Goal: Task Accomplishment & Management: Complete application form

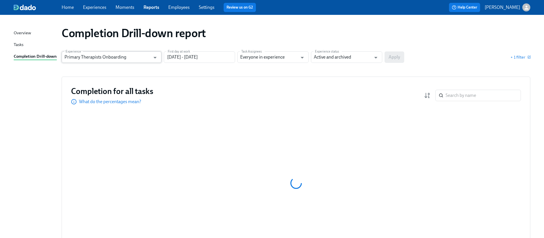
click at [110, 55] on input "Primary Therapists Onboarding" at bounding box center [108, 56] width 86 height 11
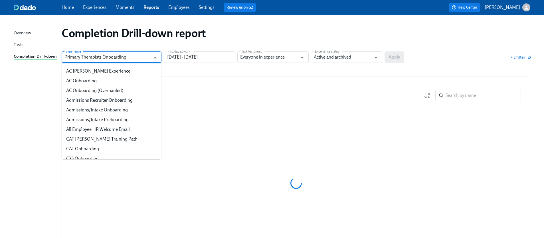
scroll to position [235, 0]
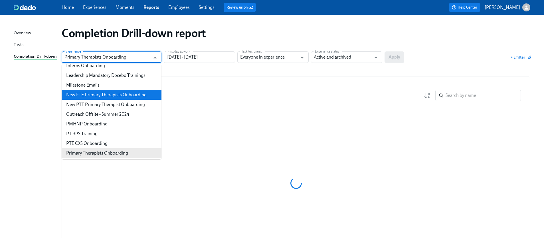
click at [113, 94] on li "New FTE Primary Therapists Onboarding" at bounding box center [112, 95] width 100 height 10
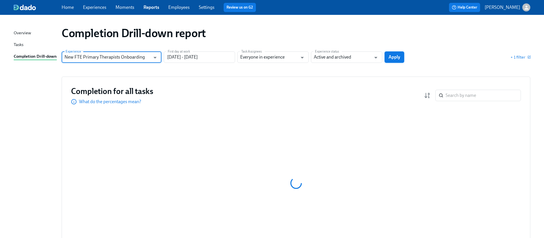
click at [389, 56] on button "Apply" at bounding box center [395, 56] width 20 height 11
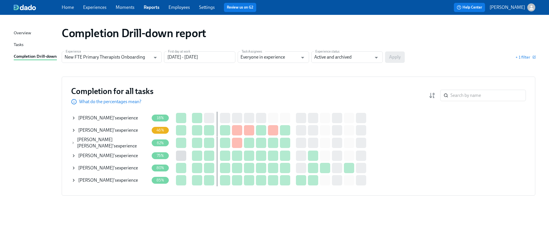
click at [73, 118] on icon at bounding box center [73, 118] width 5 height 5
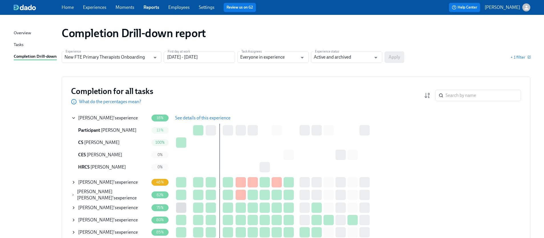
click at [216, 123] on button "See details of this experience" at bounding box center [202, 117] width 63 height 11
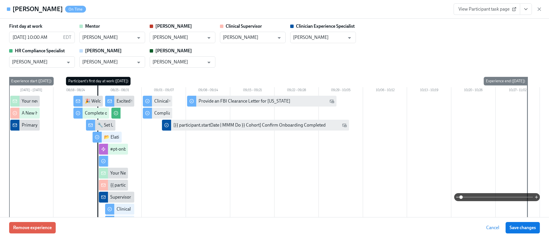
click at [523, 10] on icon "View task page" at bounding box center [526, 9] width 6 height 6
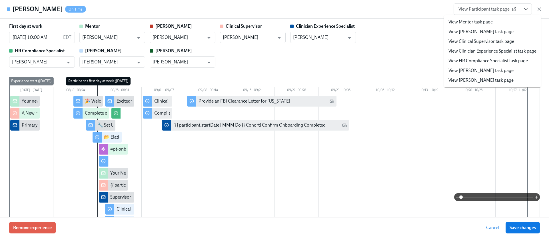
click at [478, 61] on link "View HR Compliance Specialist task page" at bounding box center [487, 61] width 79 height 6
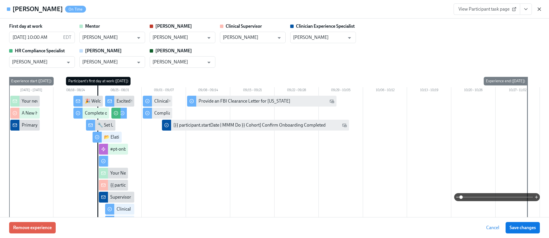
click at [538, 9] on icon "button" at bounding box center [539, 9] width 6 height 6
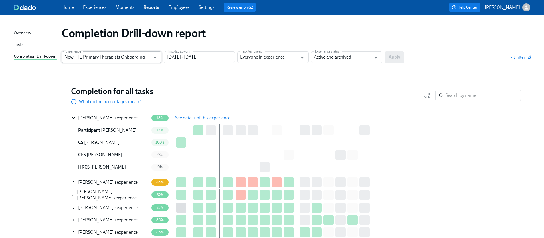
click at [138, 60] on input "New FTE Primary Therapists Onboarding" at bounding box center [108, 56] width 86 height 11
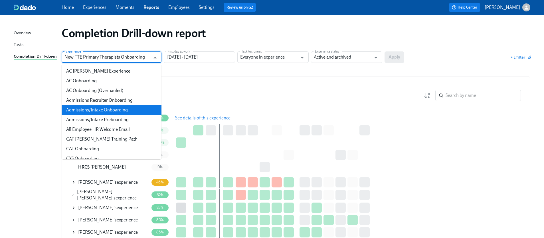
click at [102, 107] on li "Admissions/Intake Onboarding" at bounding box center [112, 110] width 100 height 10
type input "Admissions/Intake Onboarding"
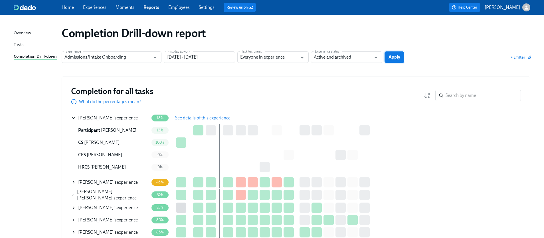
click at [404, 55] on button "Apply" at bounding box center [395, 56] width 20 height 11
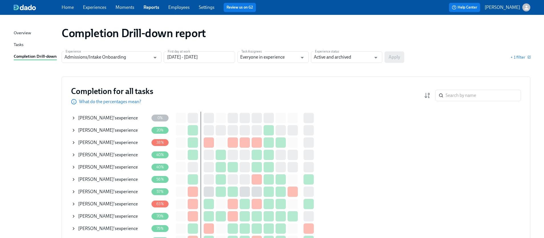
click at [74, 117] on icon at bounding box center [73, 118] width 5 height 5
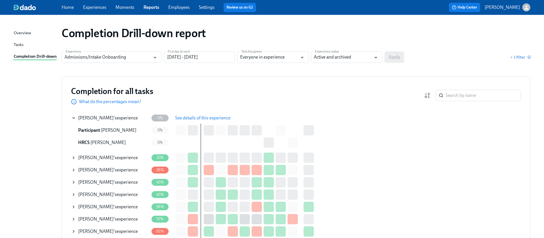
click at [188, 118] on span "See details of this experience" at bounding box center [202, 118] width 55 height 6
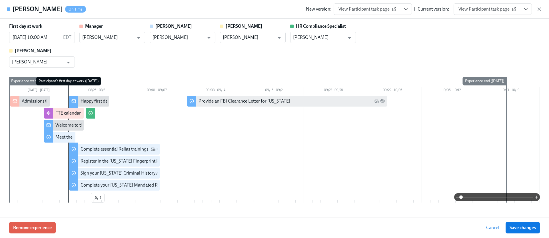
click at [529, 9] on button "View task page" at bounding box center [526, 8] width 12 height 11
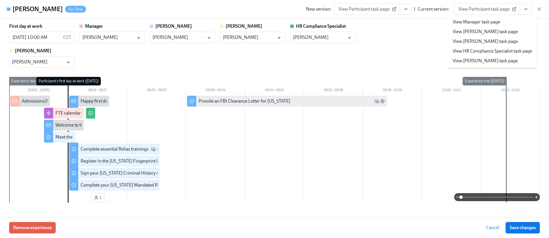
click at [482, 51] on link "View HR Compliance Specialist task page" at bounding box center [491, 51] width 79 height 6
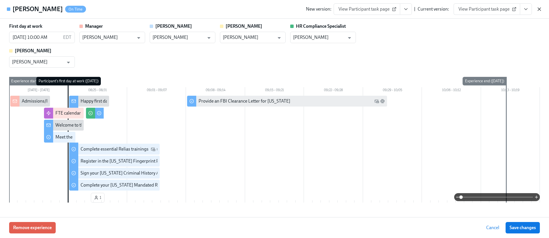
click at [539, 9] on icon "button" at bounding box center [539, 9] width 3 height 3
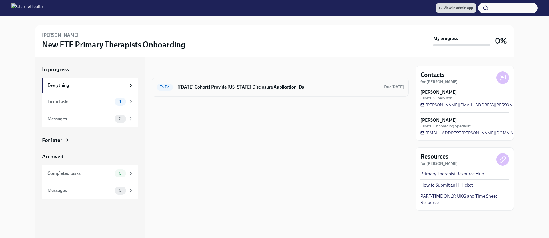
click at [219, 84] on h6 "[[DATE] Cohort] Provide [US_STATE] Disclosure Application IDs" at bounding box center [278, 87] width 202 height 6
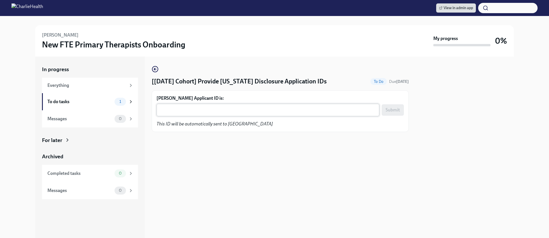
click at [248, 112] on textarea "Jaelle Gilot's Applicant ID is:" at bounding box center [268, 109] width 216 height 7
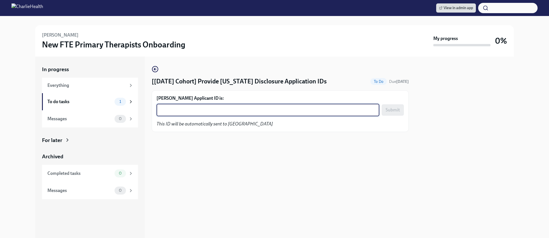
paste textarea "1245225"
type textarea "1245225"
click at [387, 112] on span "Submit" at bounding box center [392, 110] width 14 height 6
